Goal: Task Accomplishment & Management: Manage account settings

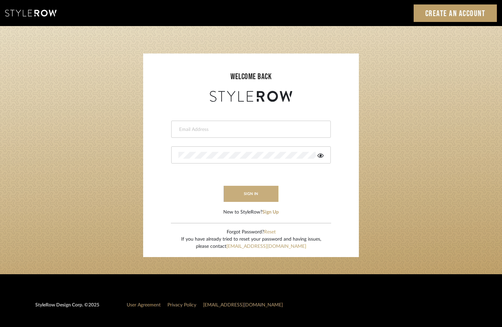
type input "tara@elementsinteriors.net"
click at [262, 195] on button "sign in" at bounding box center [251, 194] width 55 height 16
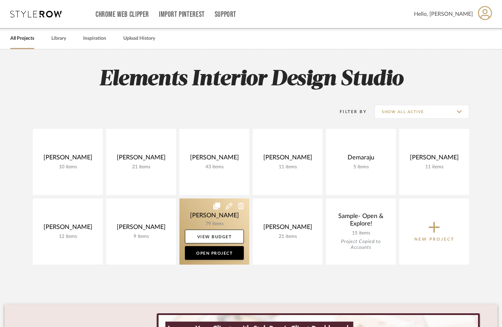
click at [214, 210] on link at bounding box center [214, 231] width 70 height 66
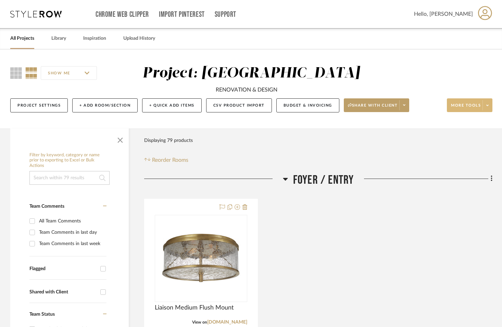
click at [487, 106] on icon at bounding box center [487, 104] width 2 height 1
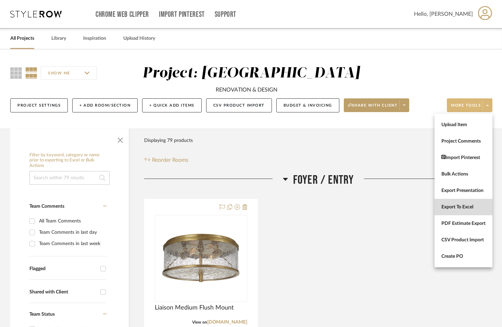
click at [466, 211] on button "Export To Excel" at bounding box center [463, 207] width 58 height 16
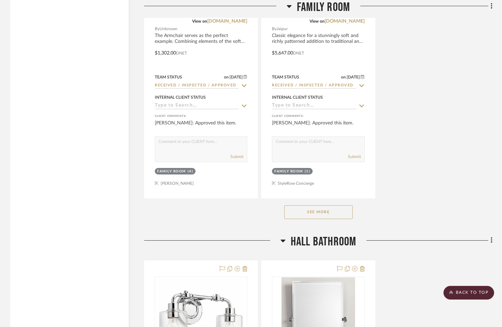
scroll to position [2909, 0]
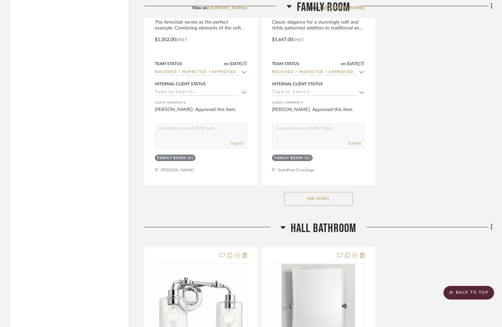
click at [330, 195] on button "See More" at bounding box center [318, 199] width 68 height 14
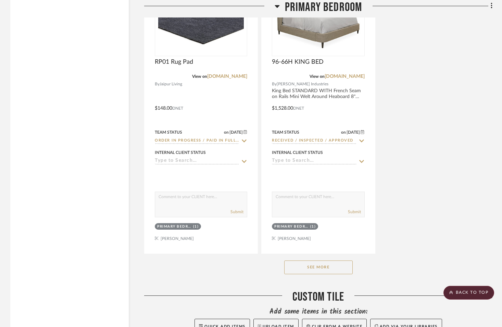
scroll to position [7840, 0]
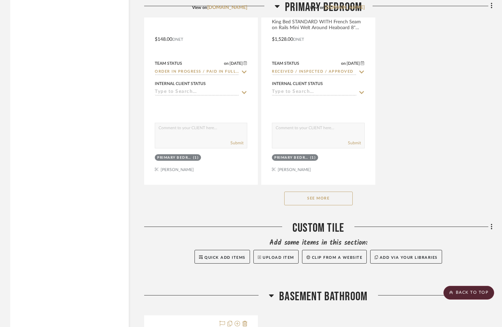
click at [348, 196] on button "See More" at bounding box center [318, 198] width 68 height 14
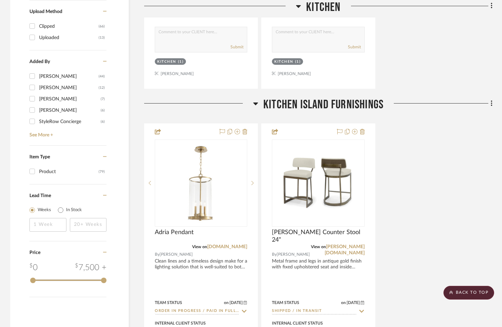
scroll to position [1136, 0]
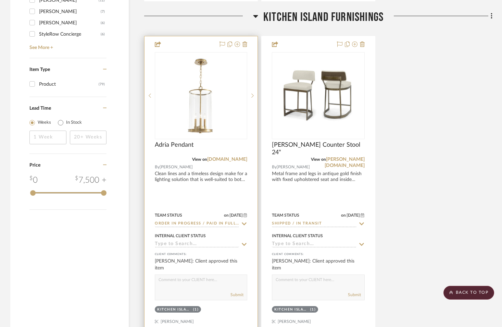
click at [242, 223] on icon at bounding box center [244, 223] width 5 height 3
click at [244, 223] on sr-typeahead "Order In Progress / Paid In Full w/ Freight, No Balance due" at bounding box center [201, 223] width 92 height 7
click at [244, 221] on icon at bounding box center [244, 223] width 6 height 5
type input "[DATE]"
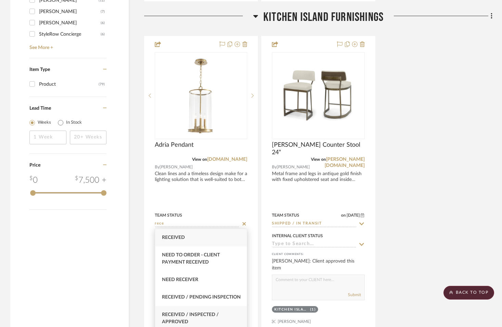
click at [168, 323] on span "Received / Inspected / Approved" at bounding box center [190, 318] width 57 height 12
type input "Received / Inspected / Approved"
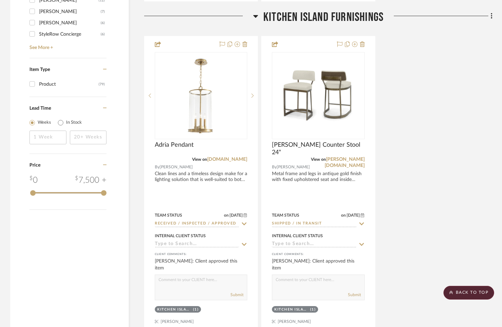
click at [444, 207] on div "Adria Pendant View on [DOMAIN_NAME] By [PERSON_NAME] Clean lines and a timeless…" at bounding box center [318, 186] width 348 height 300
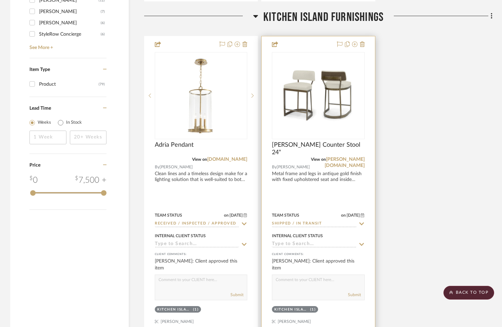
click at [361, 224] on icon at bounding box center [361, 223] width 6 height 5
click at [361, 222] on icon at bounding box center [361, 223] width 3 height 3
type input "[DATE]"
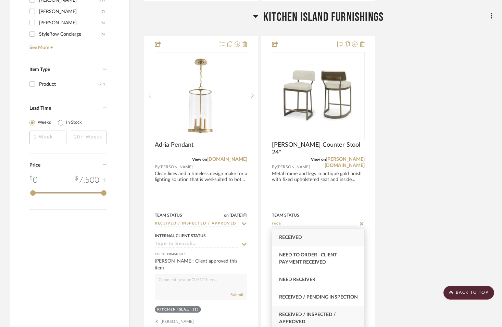
click at [322, 320] on span "Received / Inspected / Approved" at bounding box center [307, 318] width 57 height 12
type input "Received / Inspected / Approved"
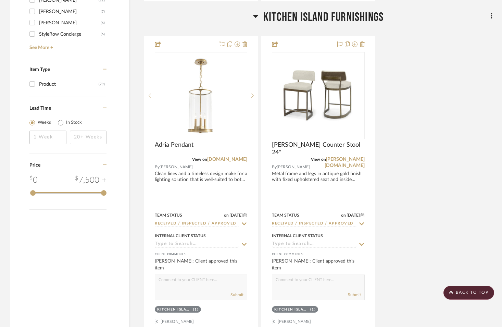
click at [437, 226] on div "Adria Pendant View on [DOMAIN_NAME] By [PERSON_NAME] Clean lines and a timeless…" at bounding box center [318, 186] width 348 height 300
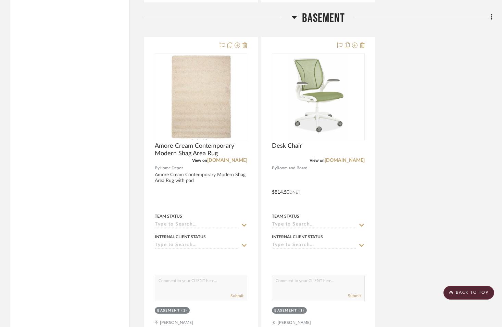
scroll to position [1486, 0]
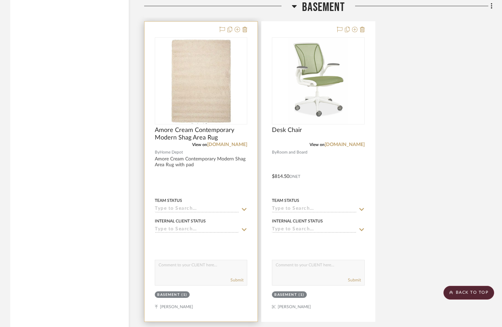
click at [242, 207] on icon at bounding box center [244, 208] width 5 height 3
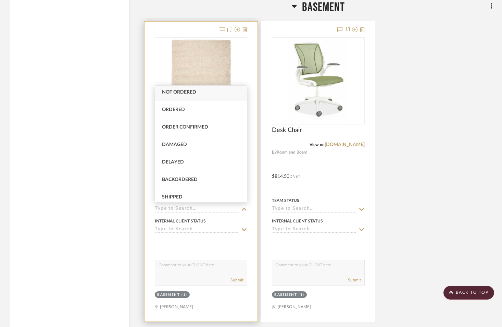
scroll to position [0, 0]
click at [251, 138] on div at bounding box center [200, 172] width 113 height 300
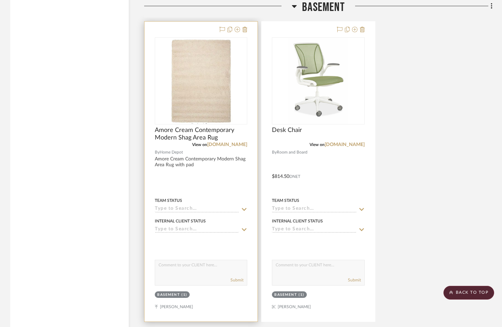
click at [244, 206] on icon at bounding box center [244, 208] width 6 height 5
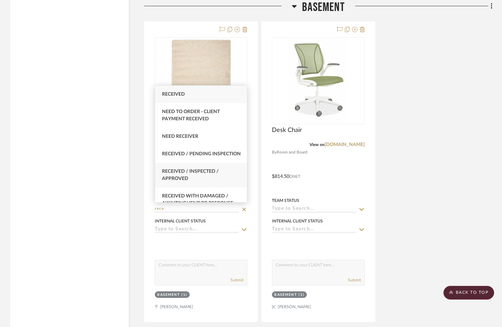
type input "rece"
click at [188, 181] on span "Received / Inspected / Approved" at bounding box center [190, 175] width 57 height 12
type input "[DATE]"
type input "Received / Inspected / Approved"
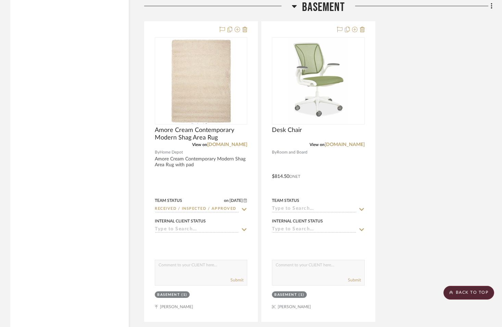
click at [470, 170] on div "Amore Cream Contemporary Modern Shag Area Rug View on [DOMAIN_NAME] By Home Dep…" at bounding box center [318, 171] width 348 height 300
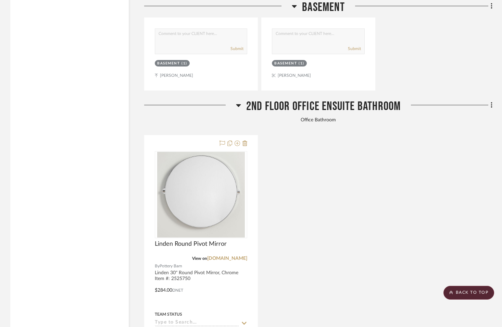
scroll to position [1722, 0]
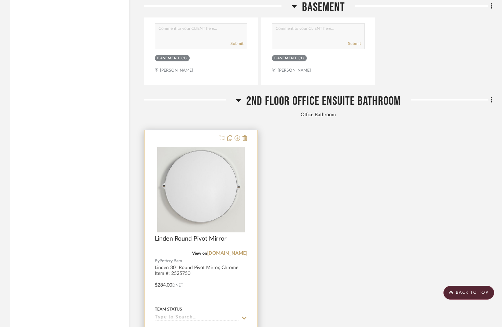
click at [240, 314] on sr-typeahead at bounding box center [201, 317] width 92 height 7
click at [245, 315] on icon at bounding box center [244, 317] width 6 height 5
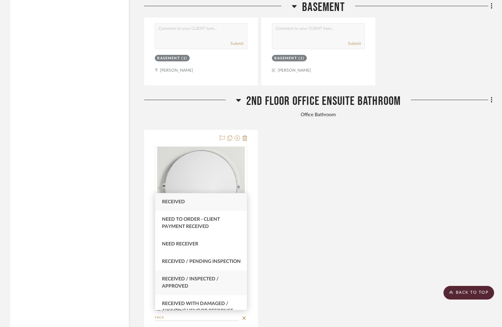
type input "rece"
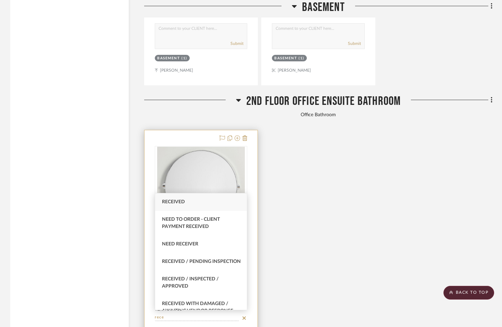
click at [206, 294] on div "Received / Inspected / Approved" at bounding box center [201, 282] width 92 height 25
type input "[DATE]"
type input "Received / Inspected / Approved"
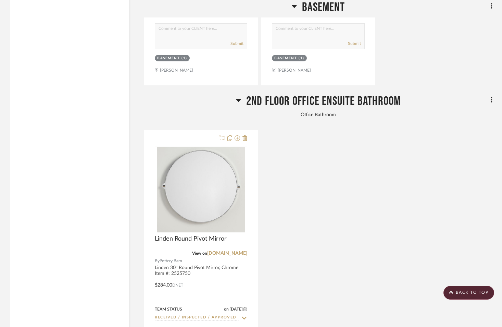
click at [377, 211] on div "Linden Round Pivot Mirror View on [DOMAIN_NAME] By Pottery Barn Linden 30" Roun…" at bounding box center [318, 280] width 348 height 300
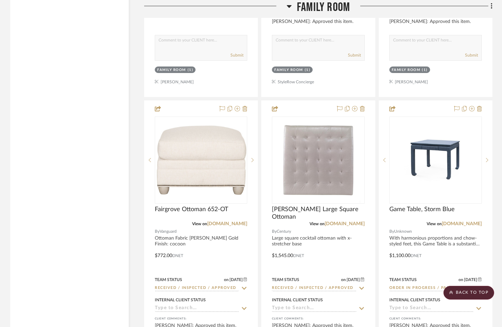
scroll to position [2400, 0]
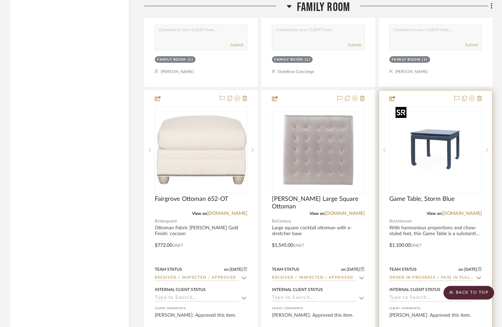
click at [432, 146] on img "0" at bounding box center [436, 150] width 86 height 86
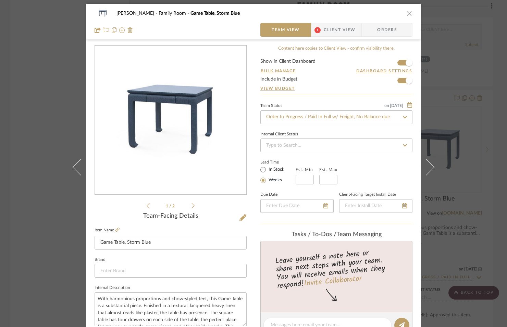
scroll to position [0, 0]
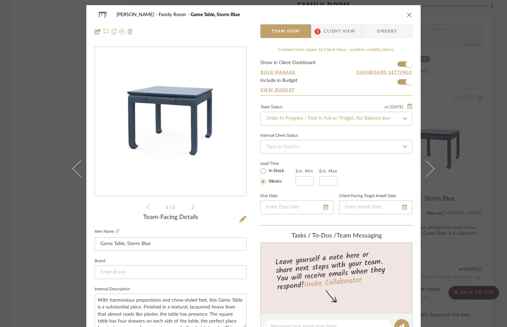
click at [400, 119] on fa-icon at bounding box center [405, 118] width 10 height 8
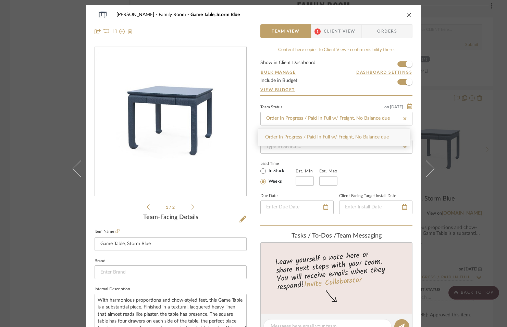
click at [403, 119] on icon at bounding box center [404, 118] width 3 height 3
type input "[DATE]"
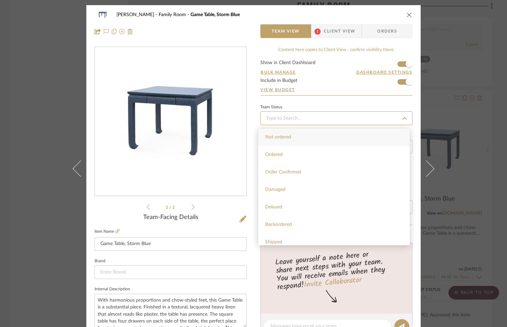
type input "[DATE]"
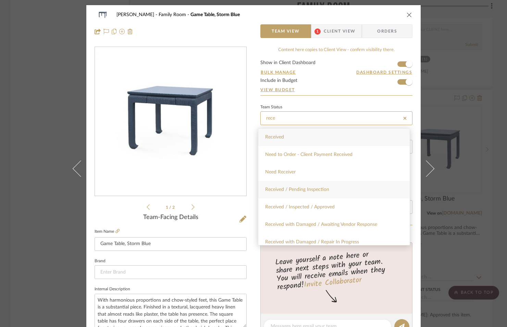
type input "rece"
drag, startPoint x: 359, startPoint y: 195, endPoint x: 359, endPoint y: 205, distance: 10.3
click at [358, 206] on div "Received Need to Order - Client Payment Received Need Receiver Received / Pendi…" at bounding box center [334, 186] width 152 height 117
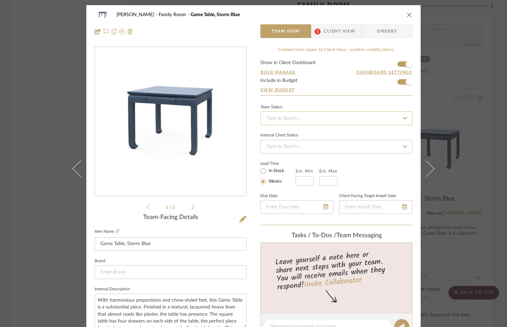
click at [329, 122] on input at bounding box center [336, 118] width 152 height 14
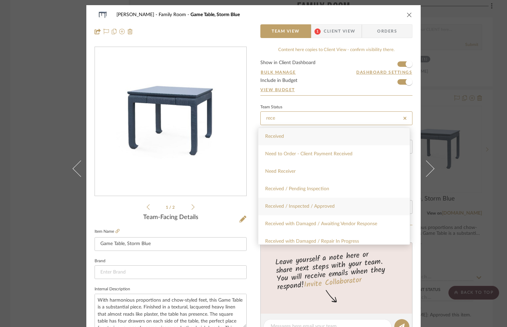
type input "rece"
click at [334, 205] on div "Received / Inspected / Approved" at bounding box center [333, 206] width 151 height 17
type input "[DATE]"
type input "Received / Inspected / Approved"
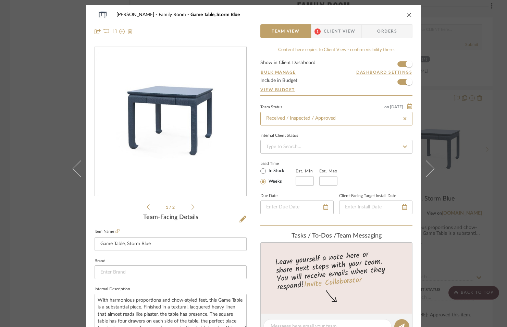
type input "Received / Inspected / Approved"
drag, startPoint x: 410, startPoint y: 12, endPoint x: 403, endPoint y: 10, distance: 6.6
click at [410, 12] on div "[PERSON_NAME] Family Room Game Table, Storm Blue Team View 1 Client View Orders" at bounding box center [253, 23] width 334 height 36
click at [406, 15] on button "close" at bounding box center [409, 15] width 6 height 6
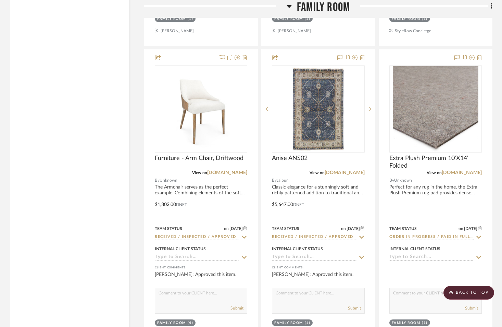
scroll to position [2745, 0]
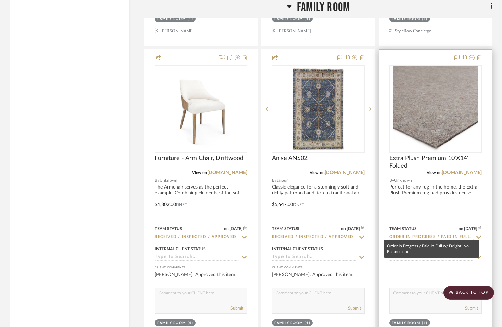
click at [457, 234] on input "Order In Progress / Paid In Full w/ Freight, No Balance due" at bounding box center [431, 237] width 84 height 7
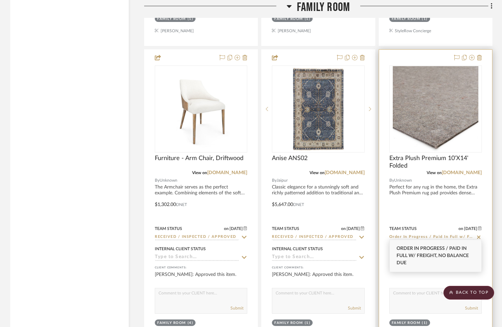
click at [479, 235] on icon at bounding box center [478, 236] width 3 height 3
type input "[DATE]"
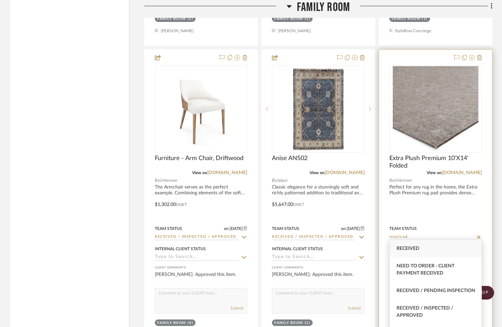
click at [422, 317] on span "Received / Inspected / Approved" at bounding box center [424, 311] width 57 height 12
type input "Received / Inspected / Approved"
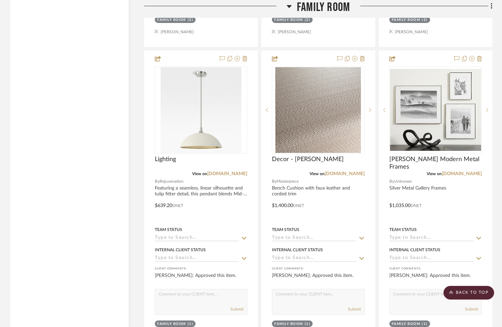
scroll to position [3742, 0]
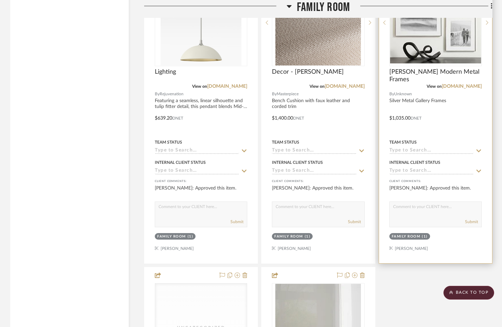
click at [475, 148] on sr-typeahead at bounding box center [435, 151] width 92 height 7
click at [477, 148] on icon at bounding box center [479, 150] width 6 height 5
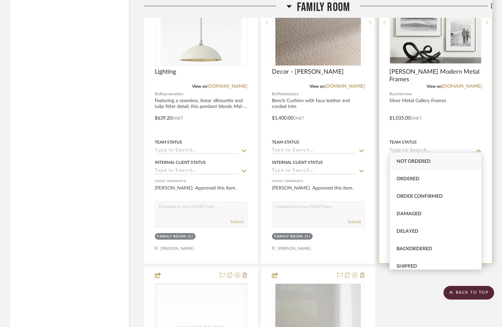
click at [445, 148] on input at bounding box center [431, 151] width 84 height 7
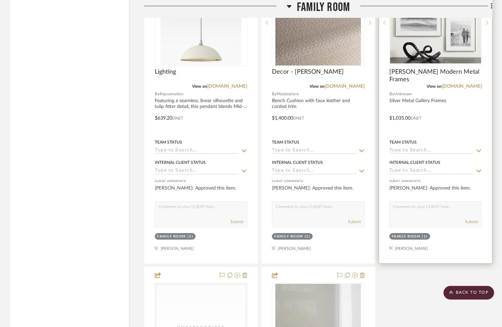
type input "t"
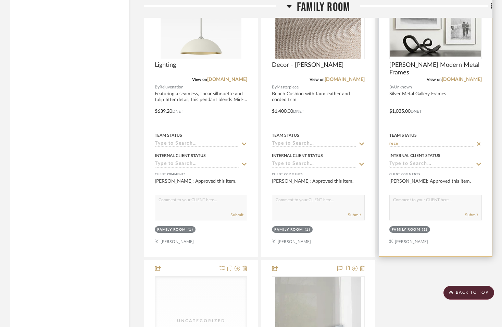
scroll to position [3753, 0]
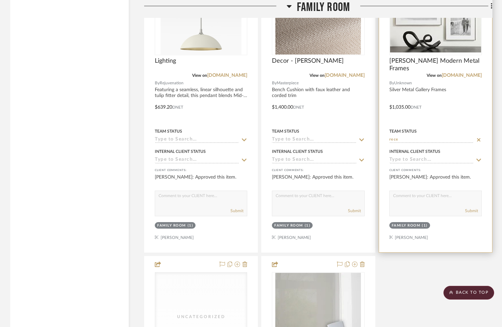
type input "rece"
click at [477, 137] on icon at bounding box center [479, 139] width 6 height 5
type input "[DATE]"
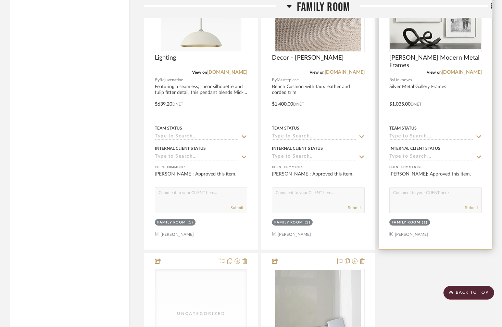
click at [478, 135] on icon at bounding box center [479, 136] width 6 height 5
click at [435, 135] on input at bounding box center [431, 137] width 84 height 7
type input "rece"
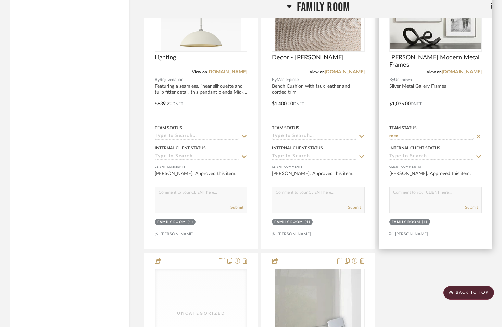
click at [401, 147] on div "Internal Client Status" at bounding box center [414, 148] width 51 height 6
click at [438, 133] on input at bounding box center [431, 136] width 84 height 7
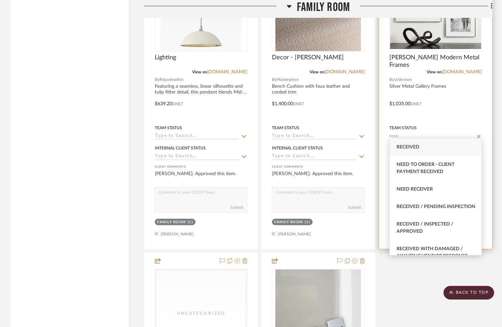
click at [417, 231] on span "Received / Inspected / Approved" at bounding box center [424, 228] width 57 height 12
type input "Received / Inspected / Approved"
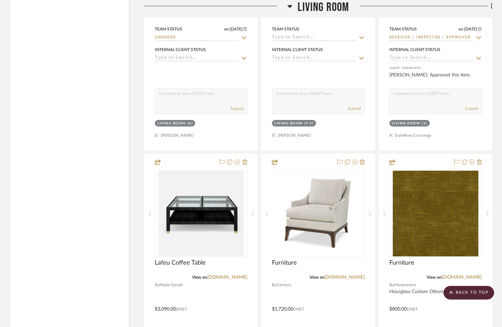
scroll to position [5017, 0]
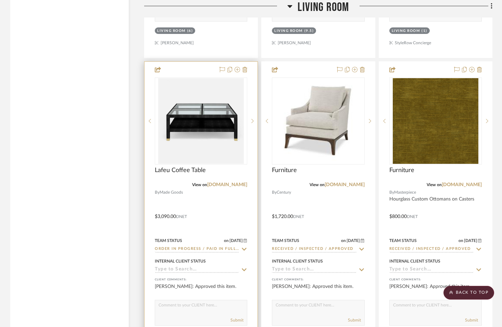
click at [239, 246] on sr-typeahead "Order In Progress / Paid In Full w/ Freight, No Balance due" at bounding box center [201, 249] width 92 height 7
click at [243, 246] on icon at bounding box center [244, 248] width 6 height 5
type input "[DATE]"
type input "f"
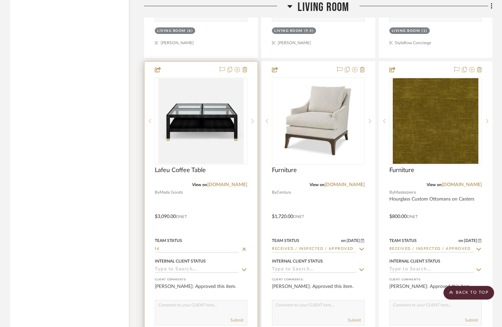
type input "f"
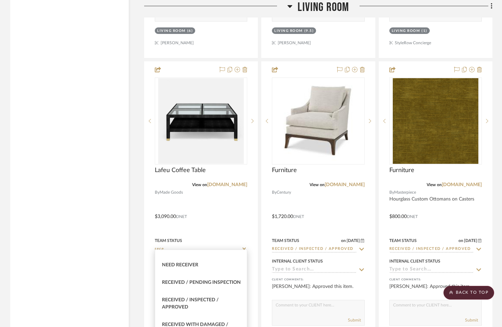
scroll to position [41, 0]
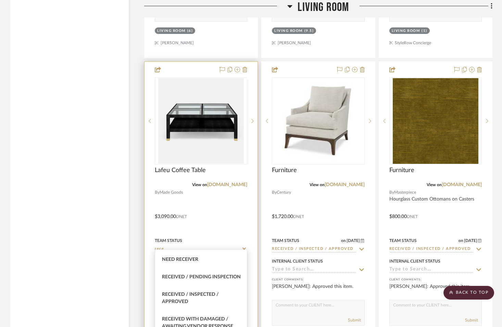
click at [217, 300] on span "Received / Inspected / Approved" at bounding box center [190, 298] width 57 height 12
type input "Received / Inspected / Approved"
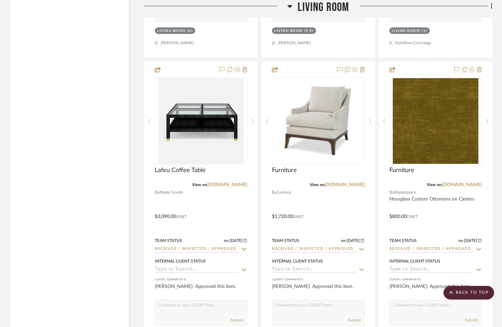
drag, startPoint x: 139, startPoint y: 238, endPoint x: 131, endPoint y: 253, distance: 16.7
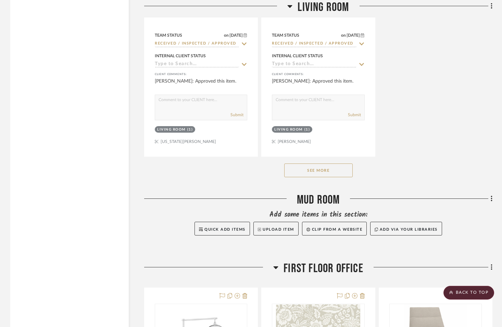
scroll to position [5536, 0]
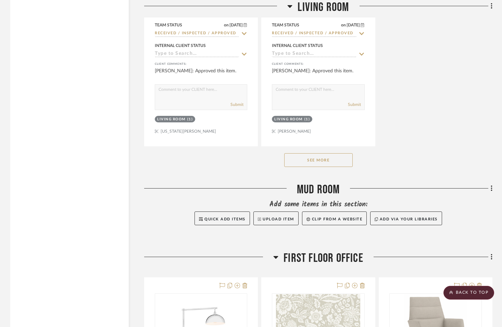
click at [329, 156] on button "See More" at bounding box center [318, 160] width 68 height 14
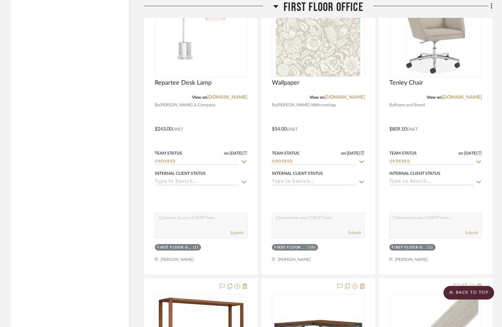
scroll to position [6660, 0]
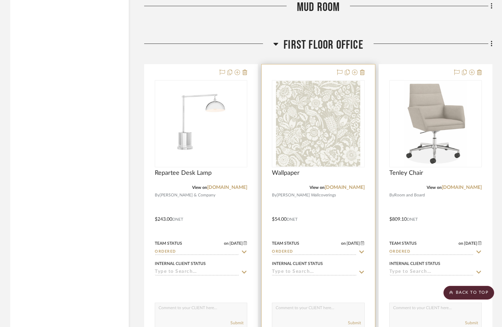
click at [363, 249] on icon at bounding box center [361, 251] width 6 height 5
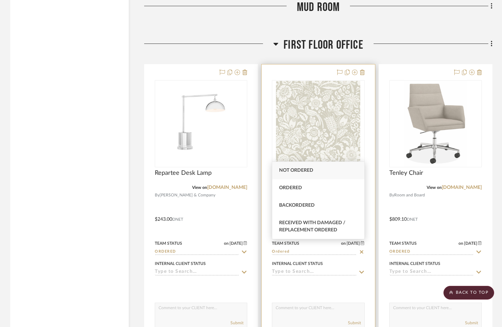
click at [361, 250] on icon at bounding box center [361, 251] width 3 height 3
type input "[DATE]"
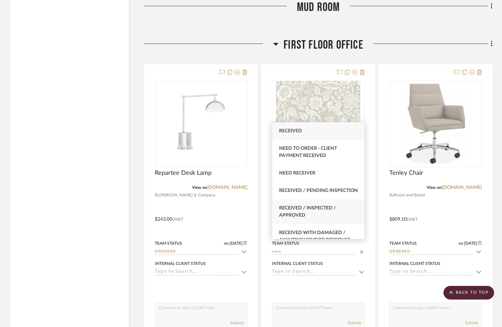
click at [297, 217] on span "Received / Inspected / Approved" at bounding box center [307, 211] width 57 height 12
type input "Received / Inspected / Approved"
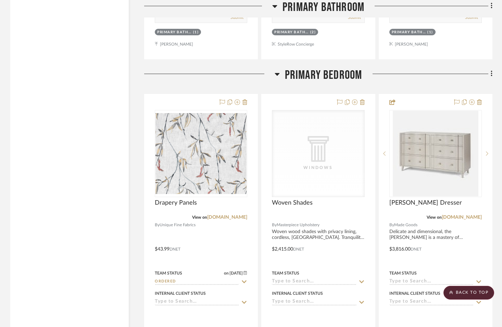
scroll to position [7940, 0]
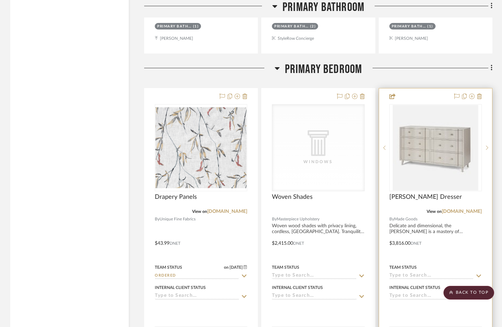
click at [479, 273] on icon at bounding box center [479, 275] width 6 height 5
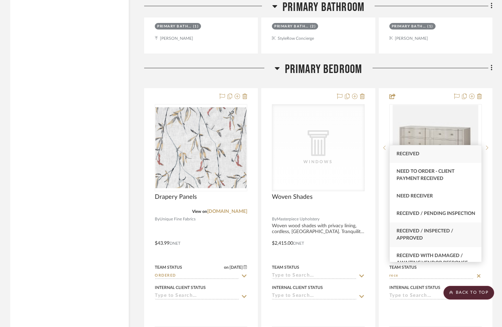
type input "rece"
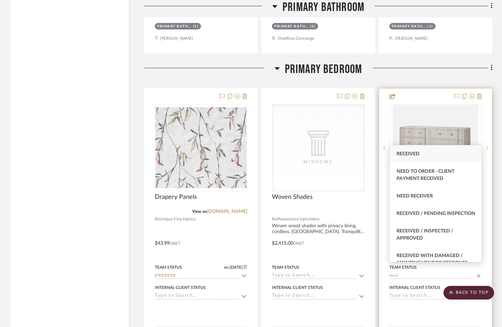
click at [419, 240] on span "Received / Inspected / Approved" at bounding box center [424, 234] width 57 height 12
type input "[DATE]"
type input "Received / Inspected / Approved"
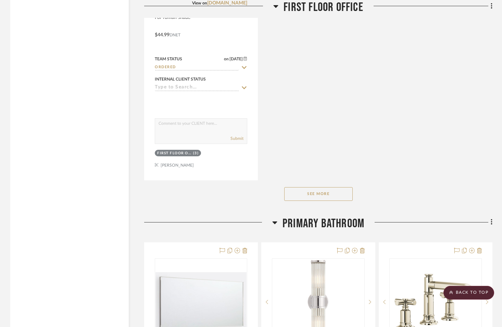
scroll to position [7452, 0]
click at [341, 188] on button "See More" at bounding box center [318, 194] width 68 height 14
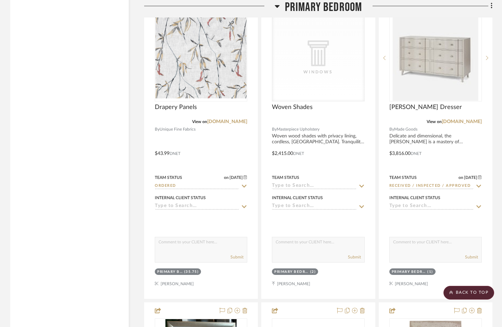
scroll to position [8024, 0]
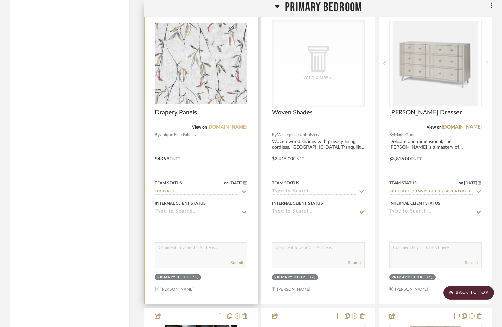
click at [207, 125] on link "[DOMAIN_NAME]" at bounding box center [227, 127] width 40 height 5
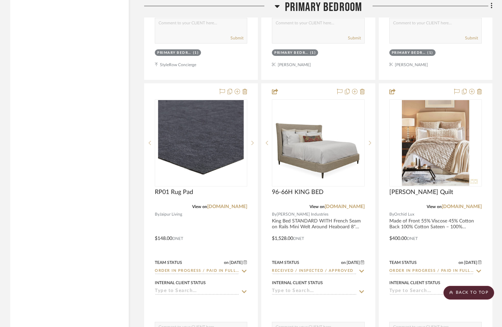
scroll to position [8558, 0]
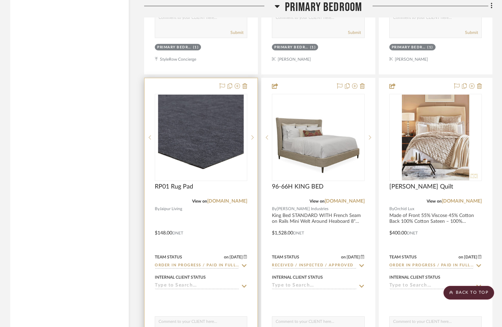
click at [242, 264] on icon at bounding box center [244, 265] width 5 height 3
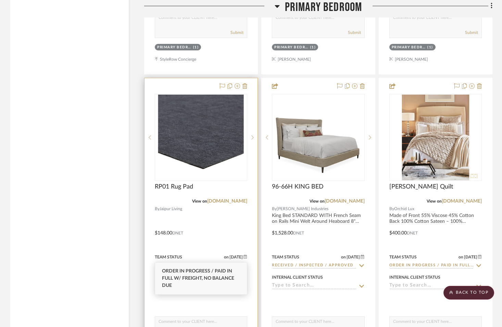
click at [243, 263] on icon at bounding box center [244, 265] width 6 height 5
type input "[DATE]"
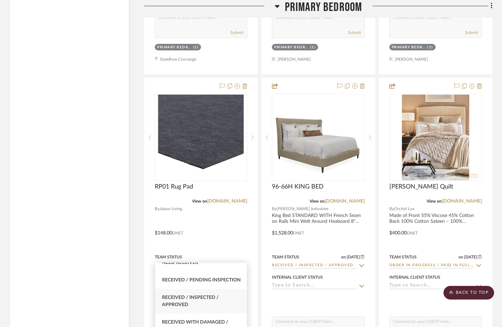
scroll to position [51, 0]
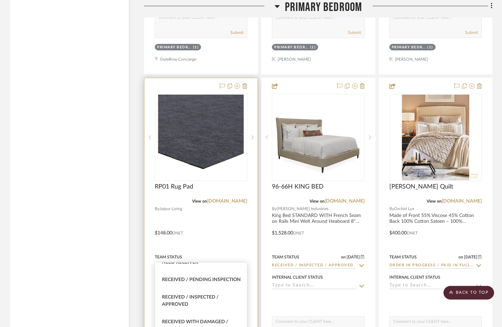
click at [198, 306] on span "Received / Inspected / Approved" at bounding box center [190, 300] width 57 height 12
type input "Received / Inspected / Approved"
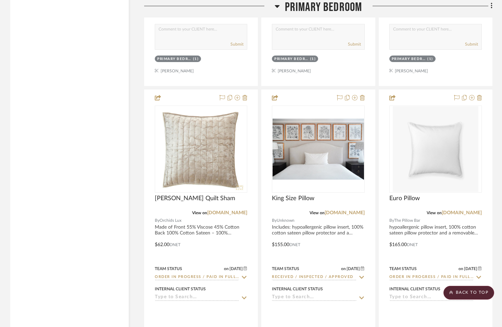
scroll to position [8889, 0]
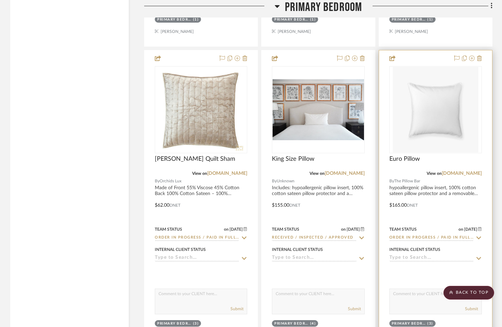
click at [480, 236] on icon at bounding box center [478, 237] width 5 height 3
click at [478, 236] on icon at bounding box center [478, 237] width 3 height 3
type input "[DATE]"
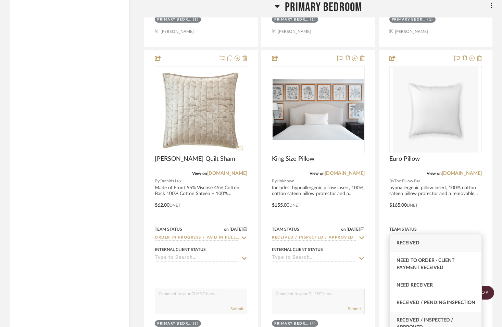
click at [445, 323] on div "Received / Inspected / Approved" at bounding box center [436, 323] width 92 height 25
type input "Received / Inspected / Approved"
